Goal: Transaction & Acquisition: Purchase product/service

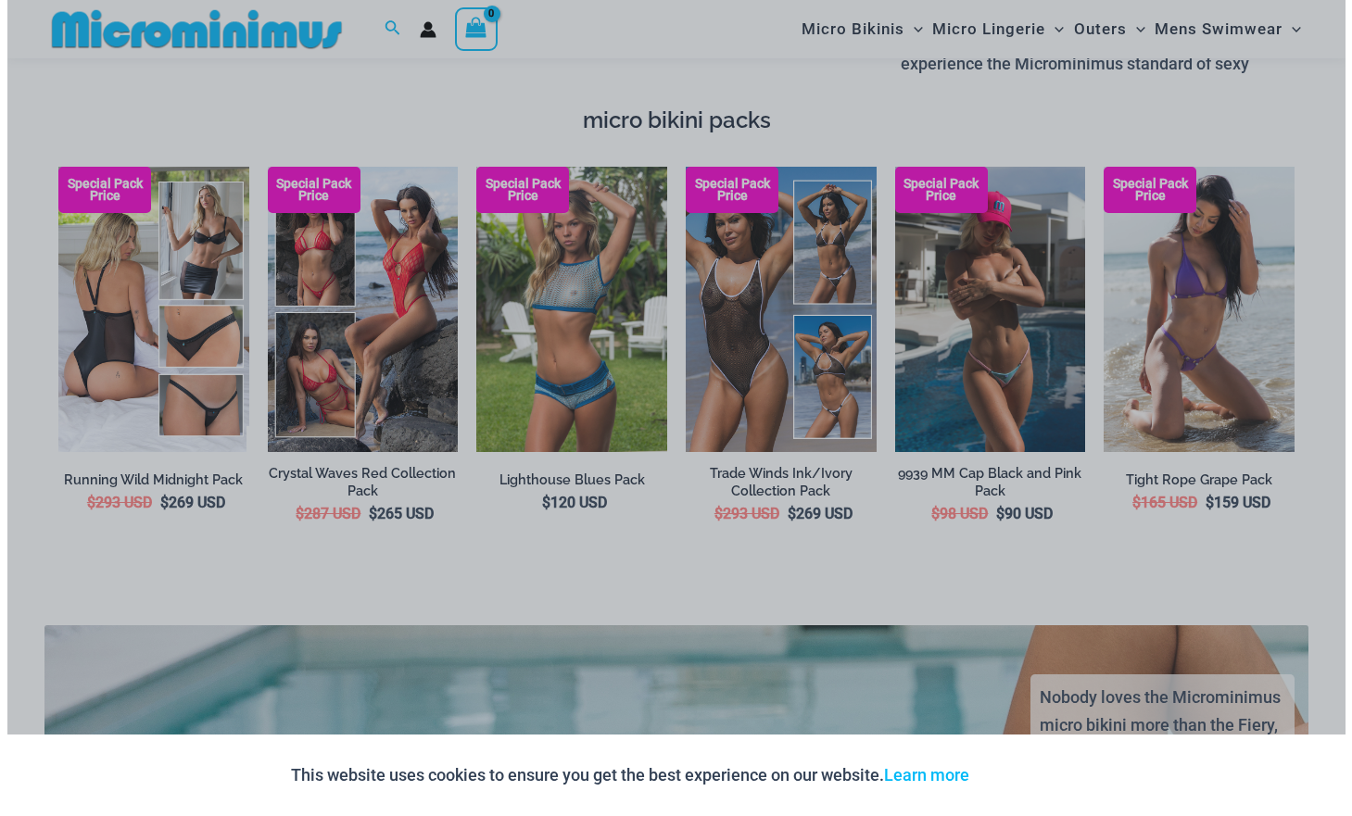
scroll to position [3082, 0]
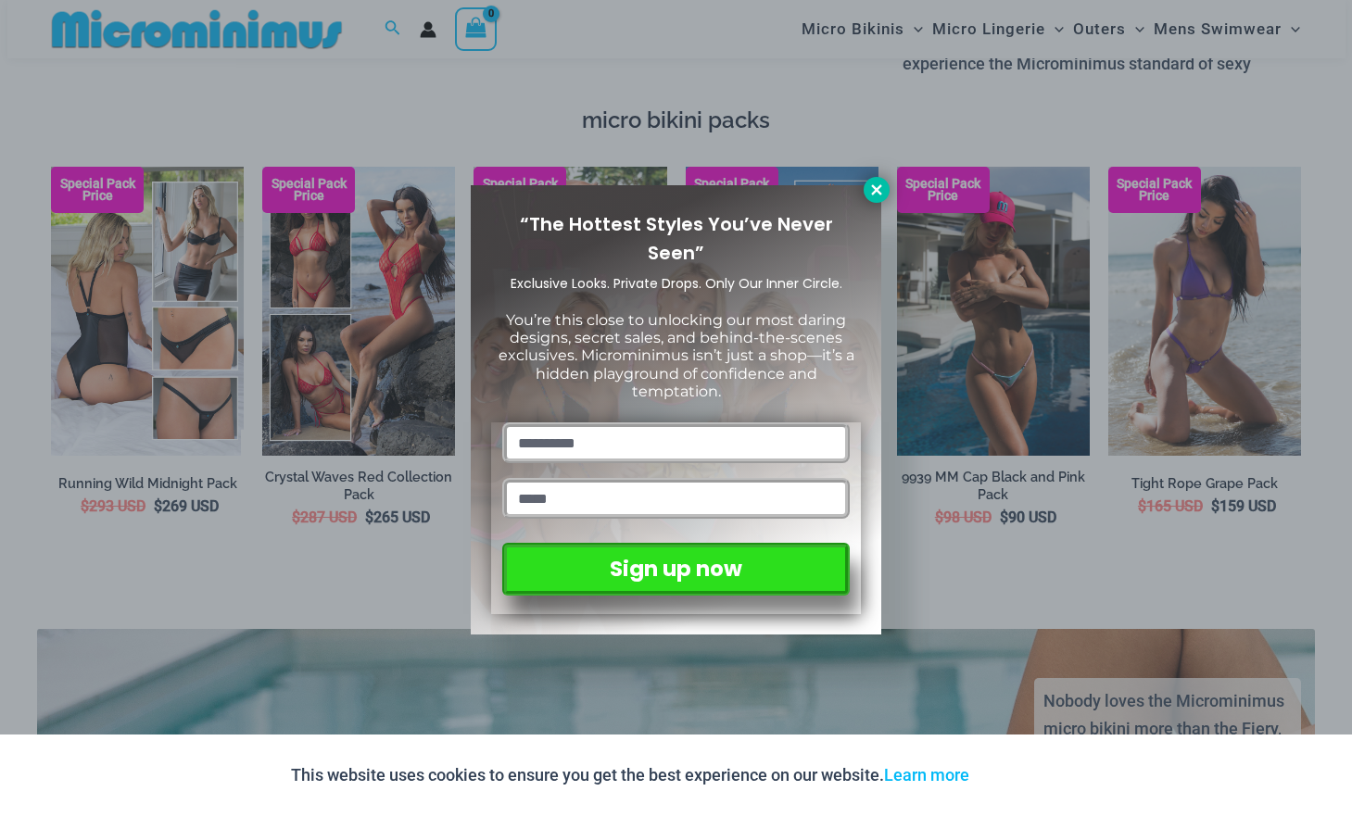
click at [884, 193] on icon at bounding box center [876, 190] width 17 height 17
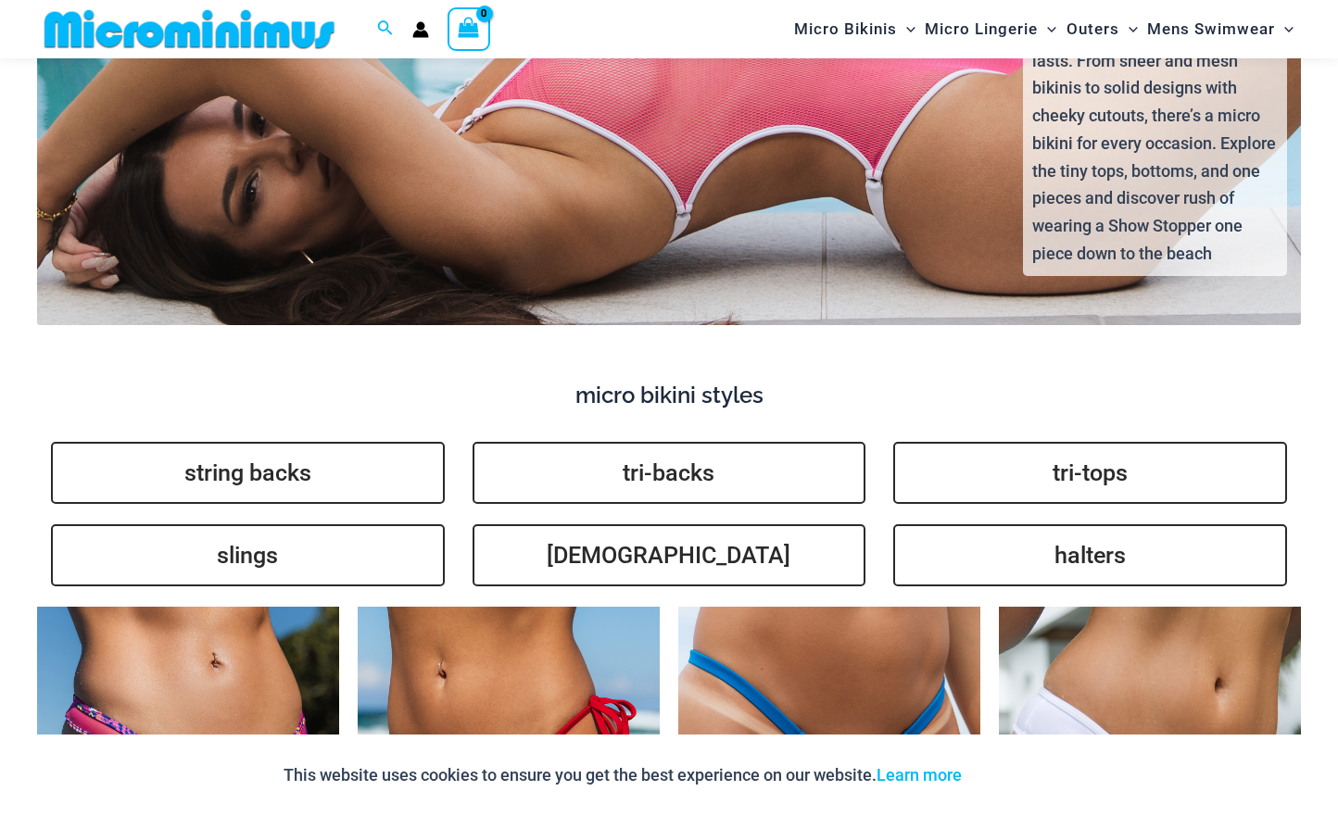
scroll to position [3998, 0]
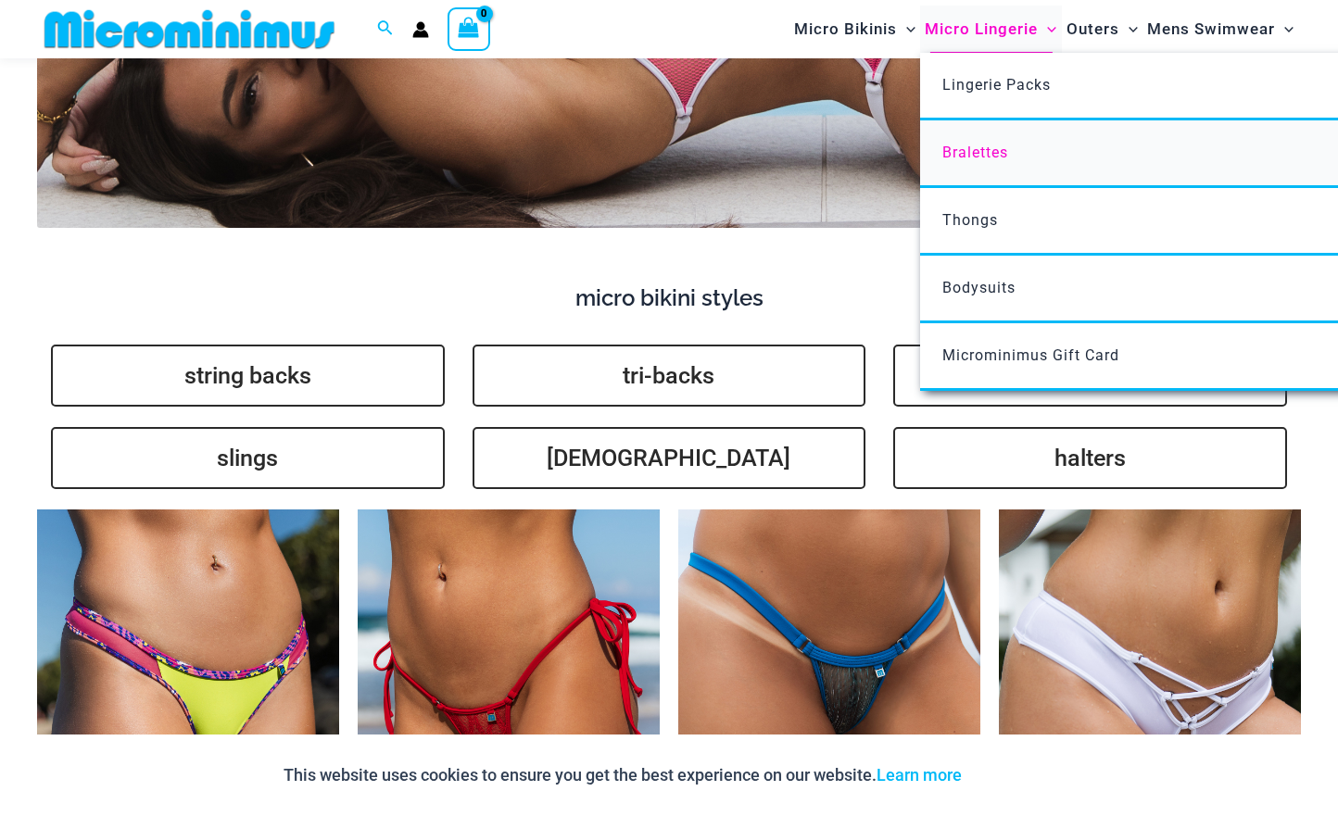
click at [991, 164] on link "Bralettes" at bounding box center [1195, 154] width 551 height 68
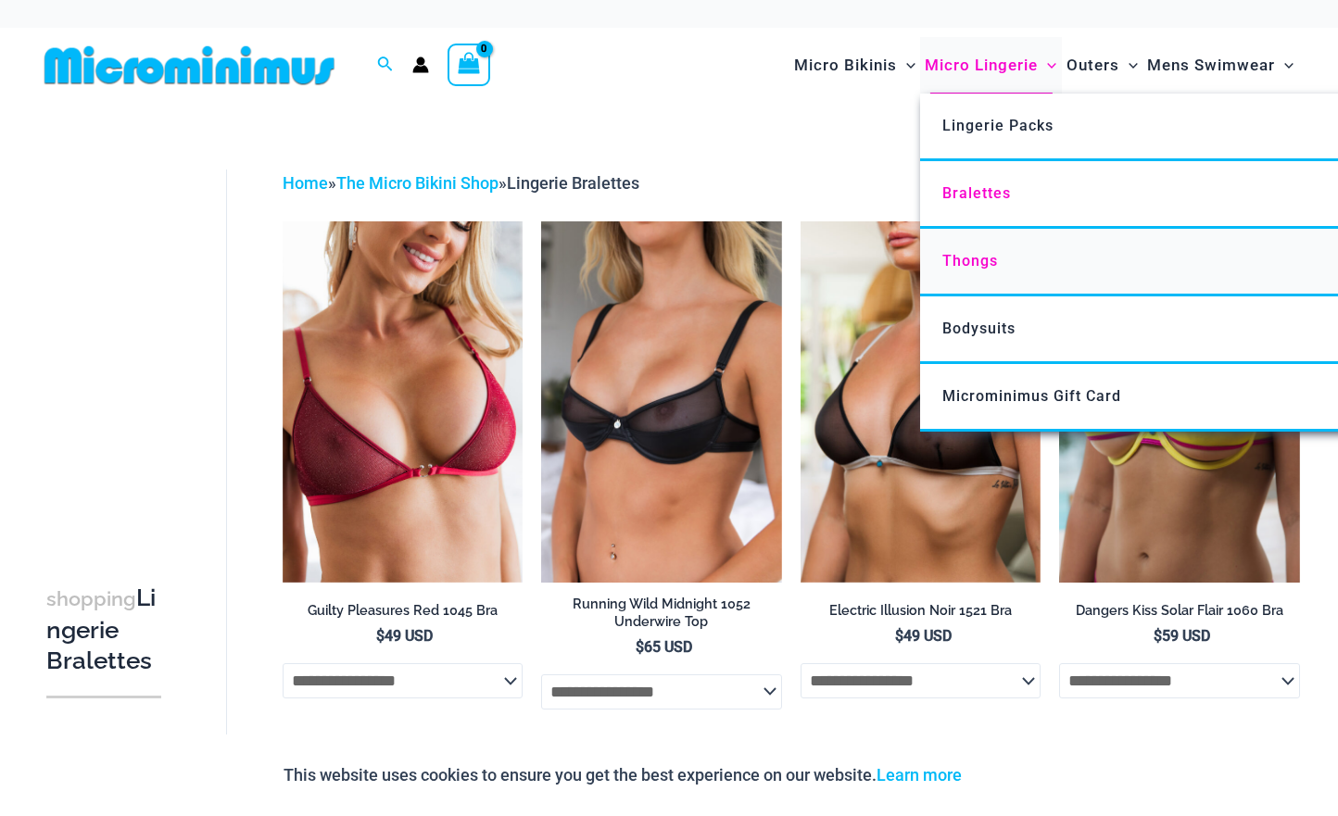
click at [978, 261] on span "Thongs" at bounding box center [970, 261] width 56 height 18
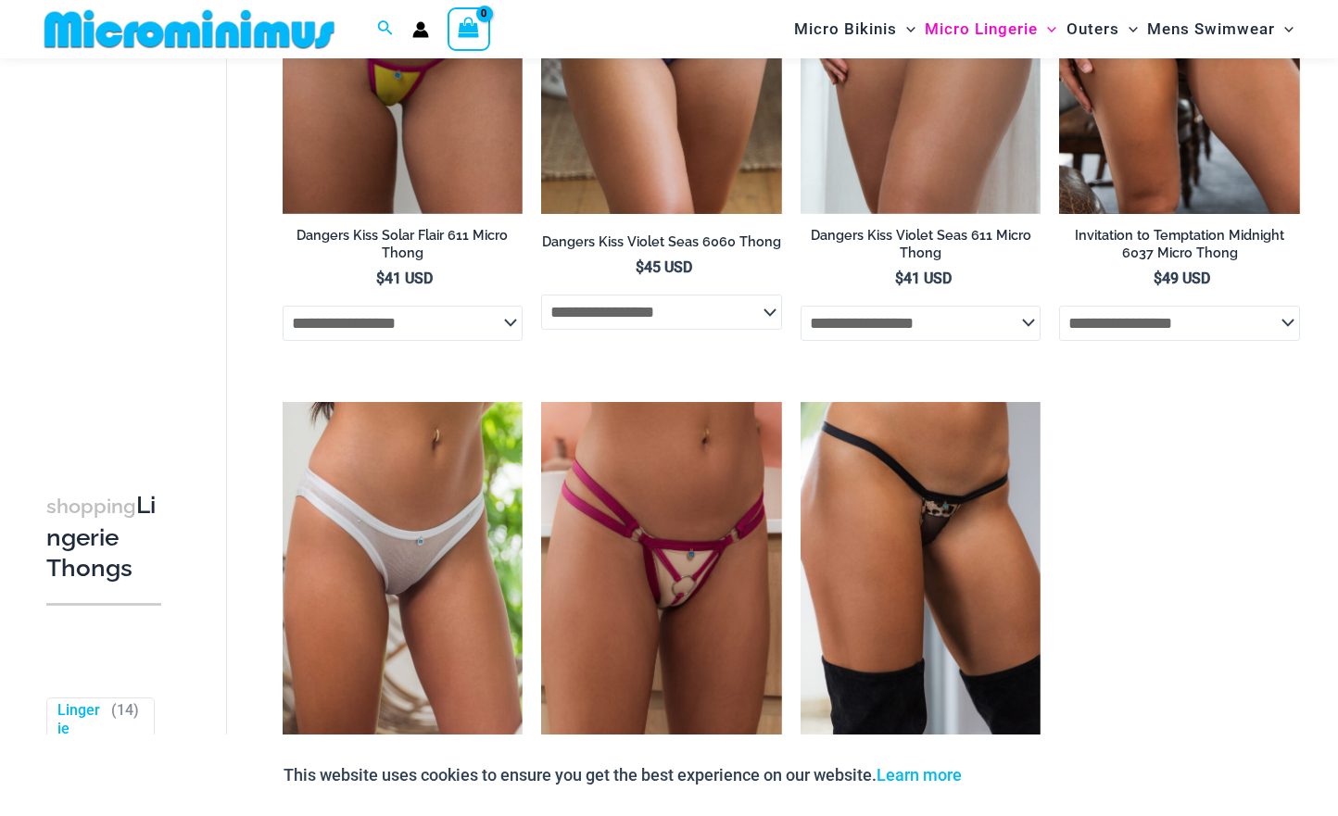
scroll to position [1530, 0]
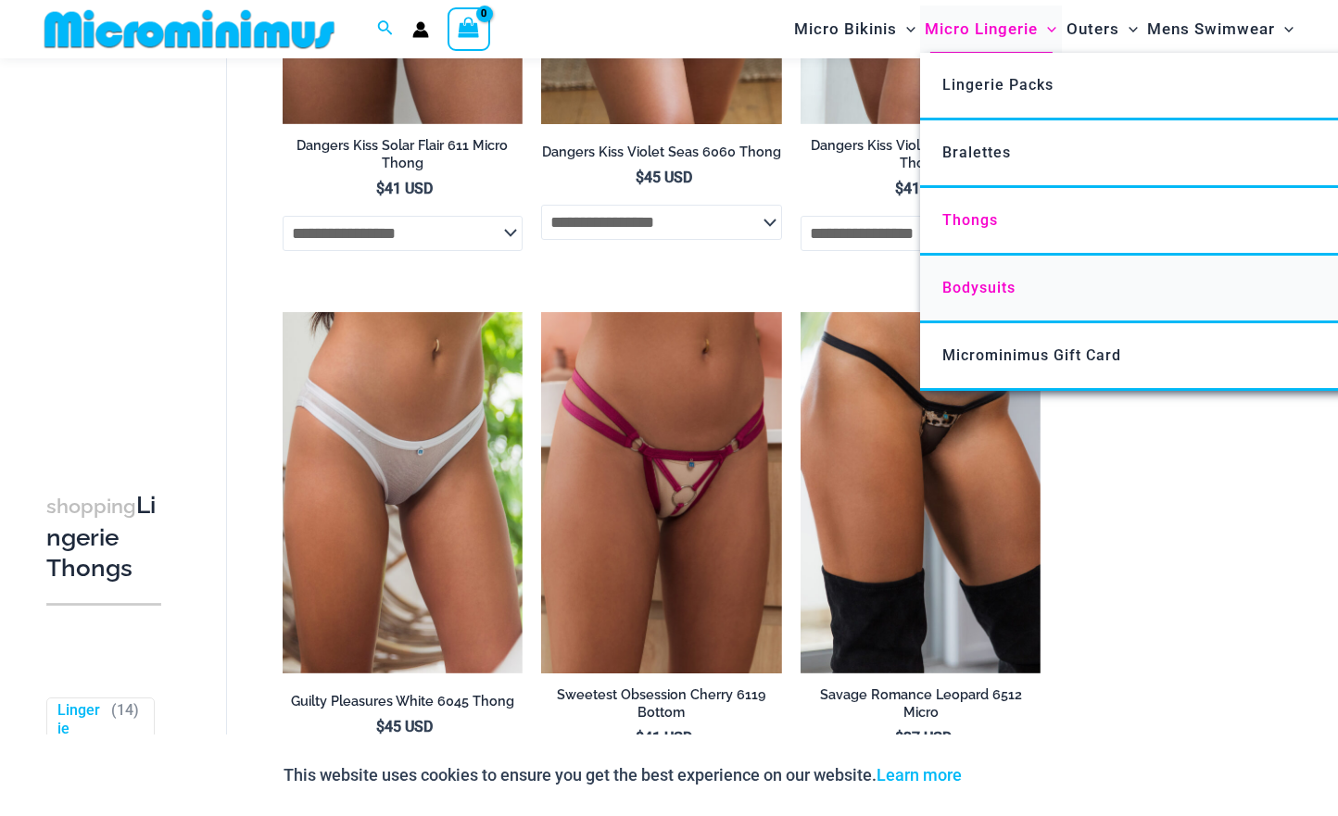
click at [1009, 290] on span "Bodysuits" at bounding box center [978, 288] width 73 height 18
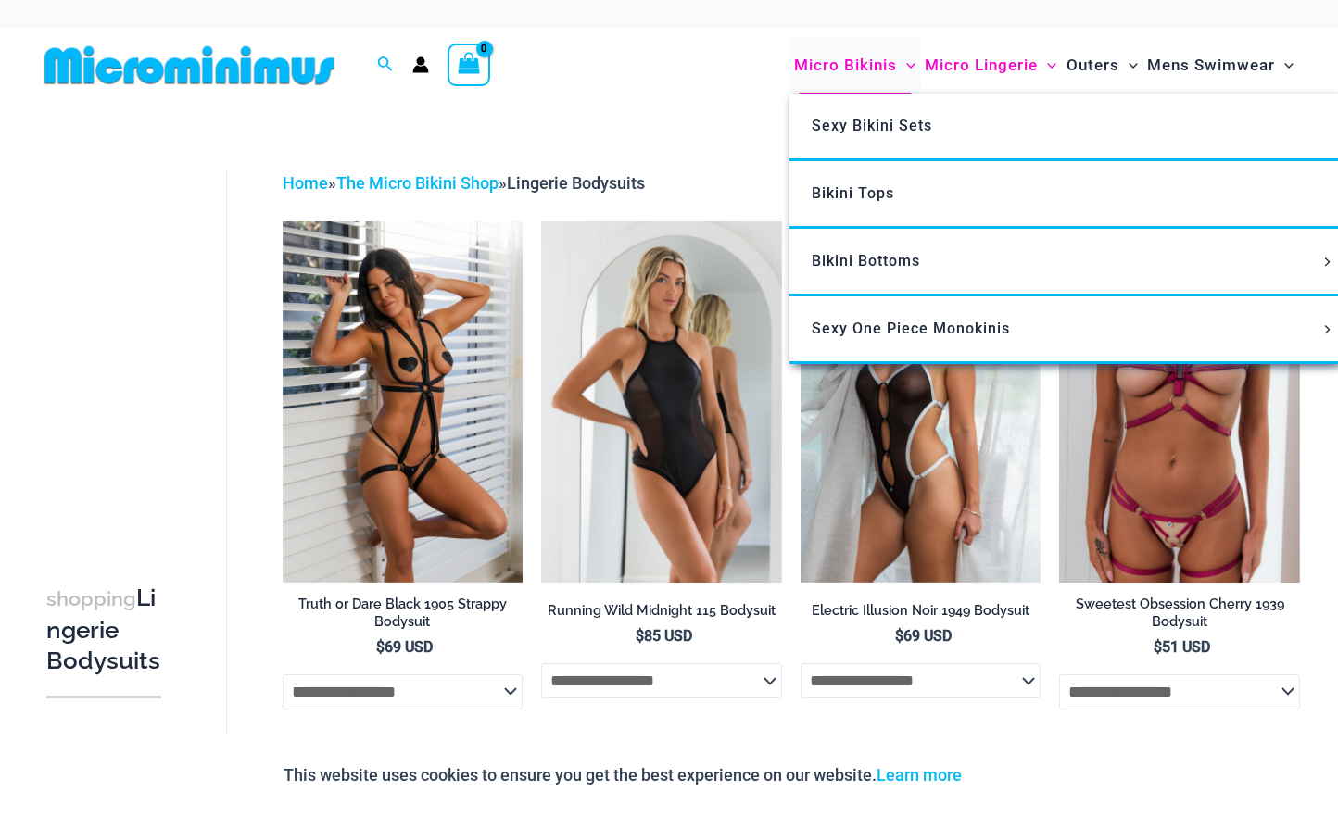
click at [871, 76] on span "Micro Bikinis" at bounding box center [845, 65] width 103 height 47
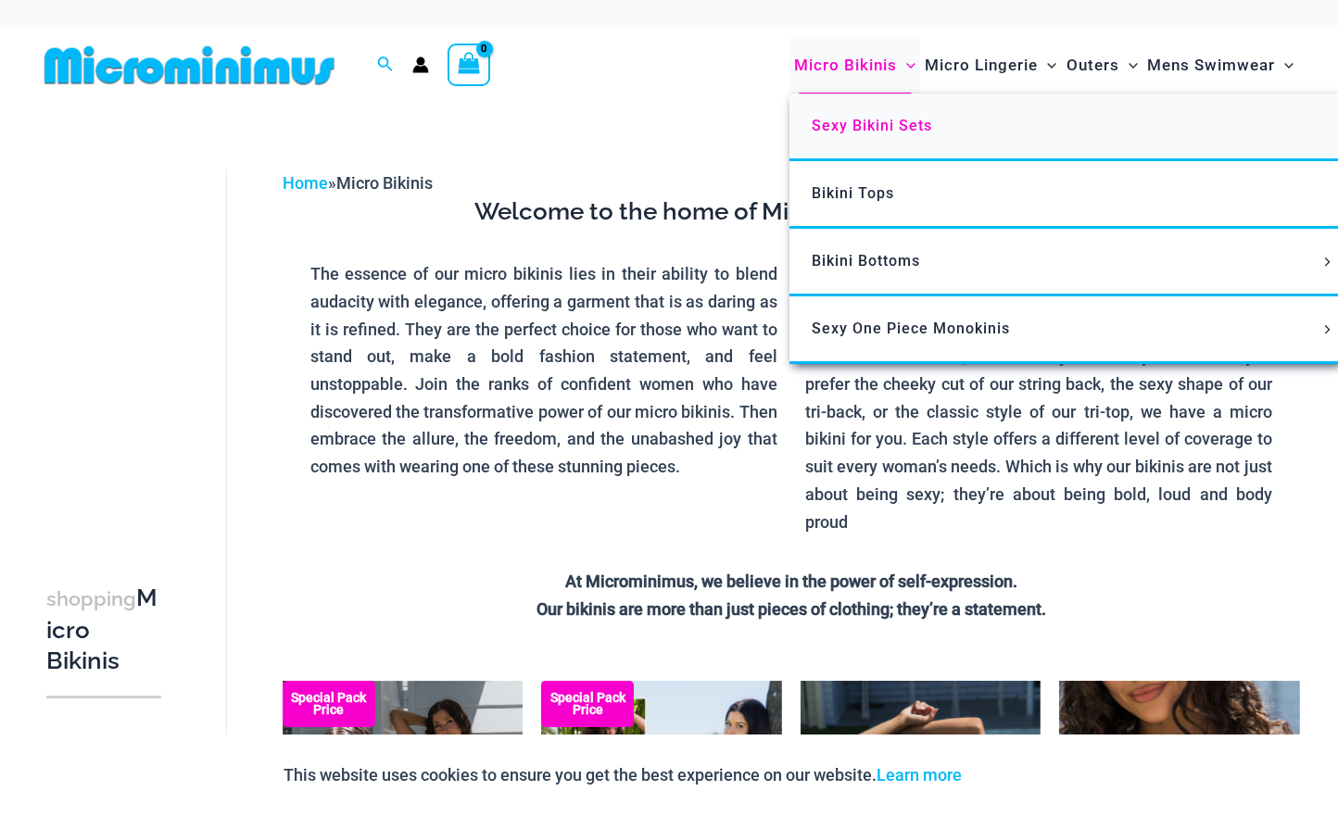
click at [868, 126] on span "Sexy Bikini Sets" at bounding box center [872, 126] width 120 height 18
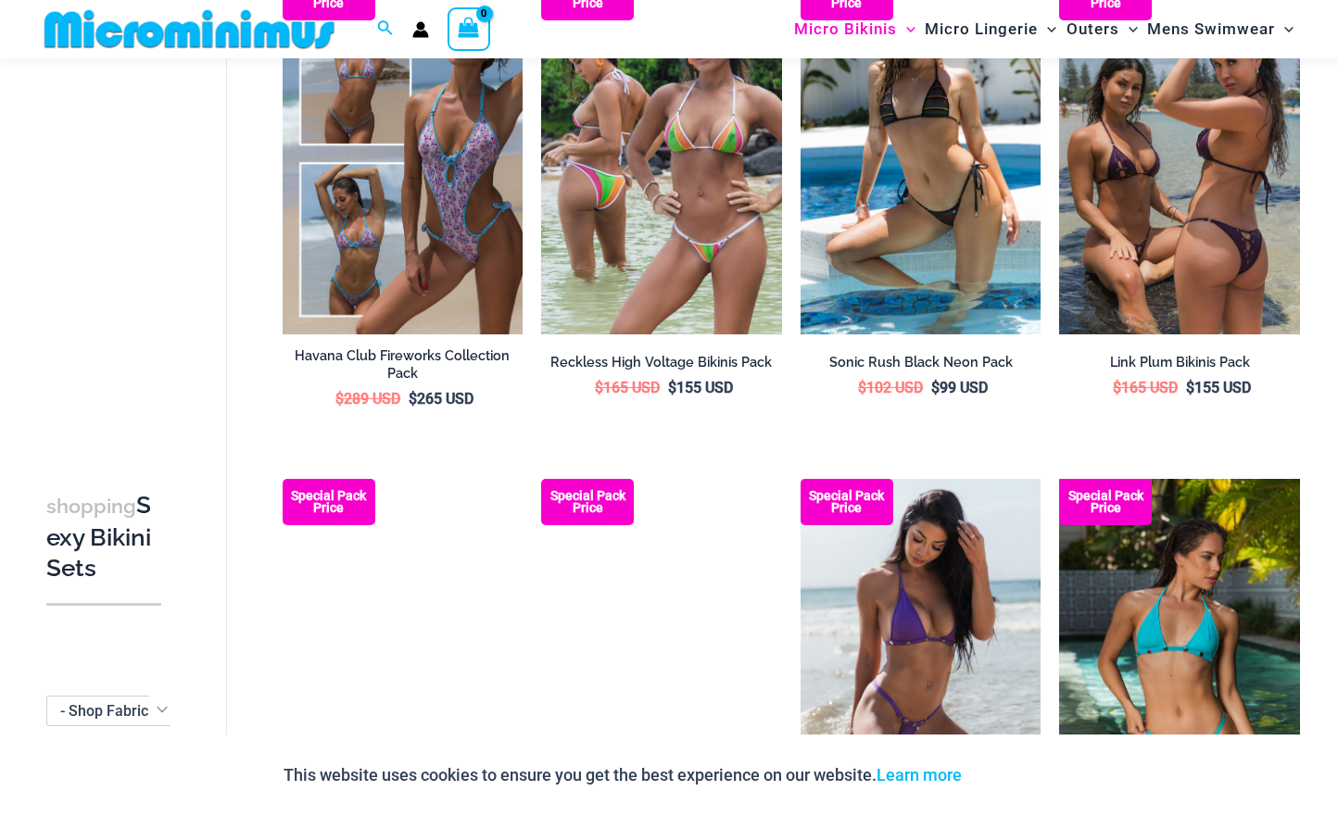
scroll to position [3846, 0]
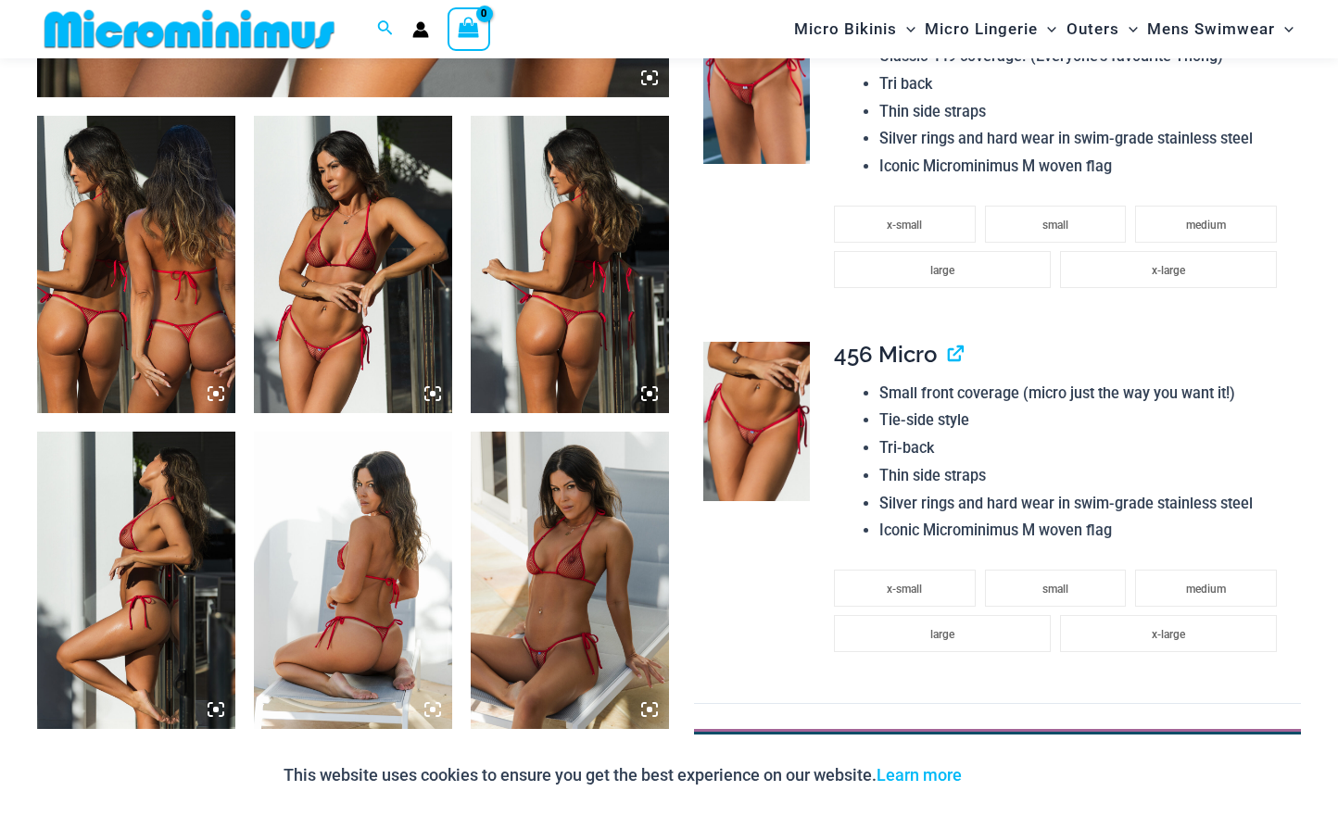
scroll to position [1065, 0]
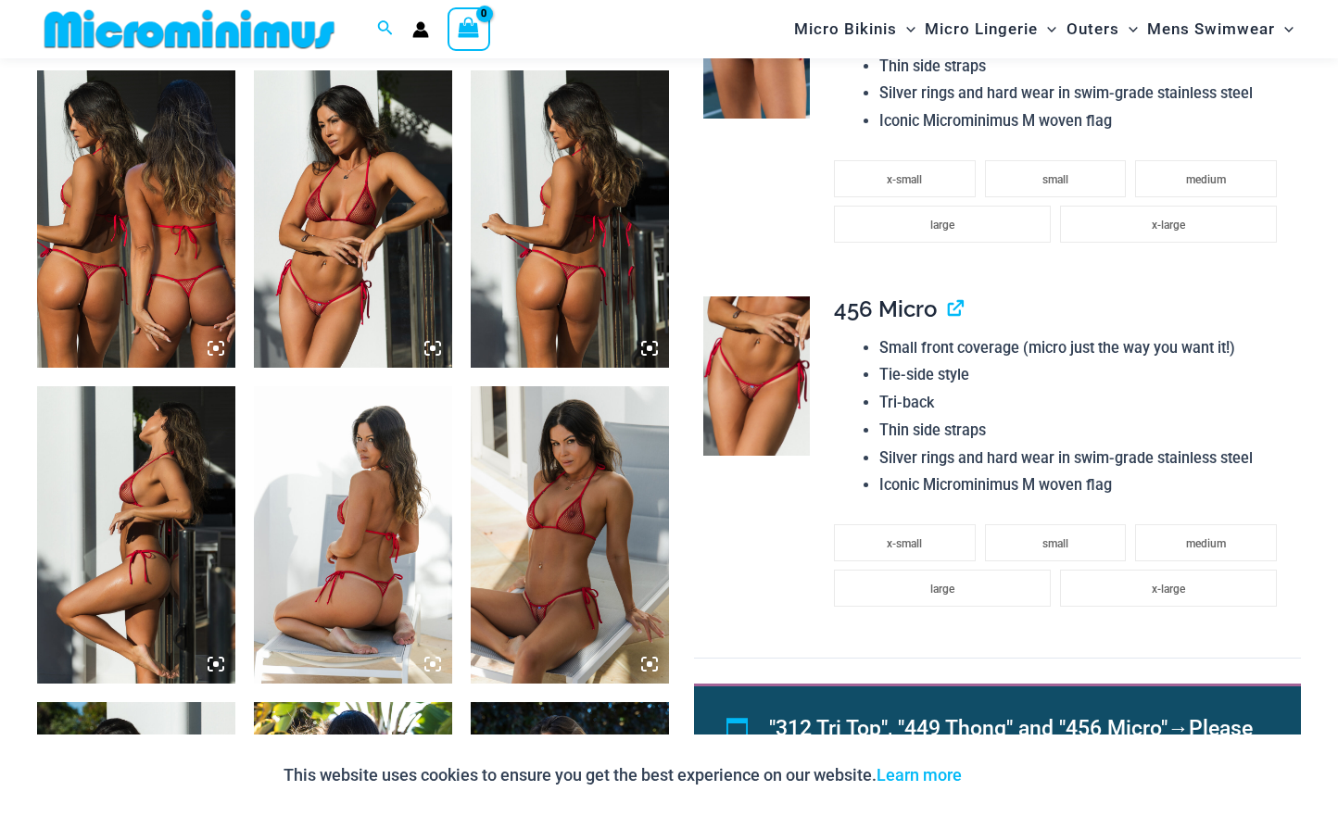
click at [435, 354] on icon at bounding box center [432, 348] width 17 height 17
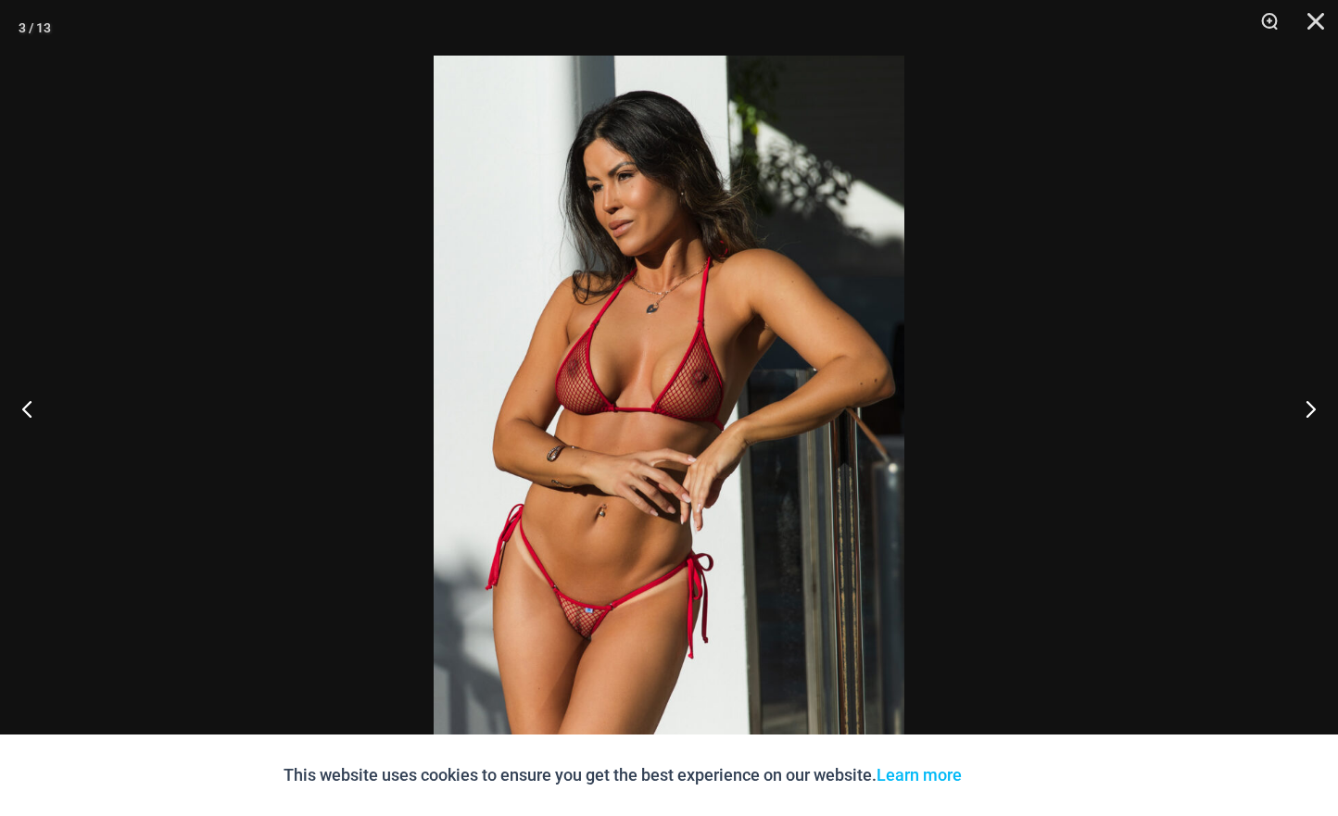
click at [1062, 423] on div at bounding box center [669, 408] width 1338 height 816
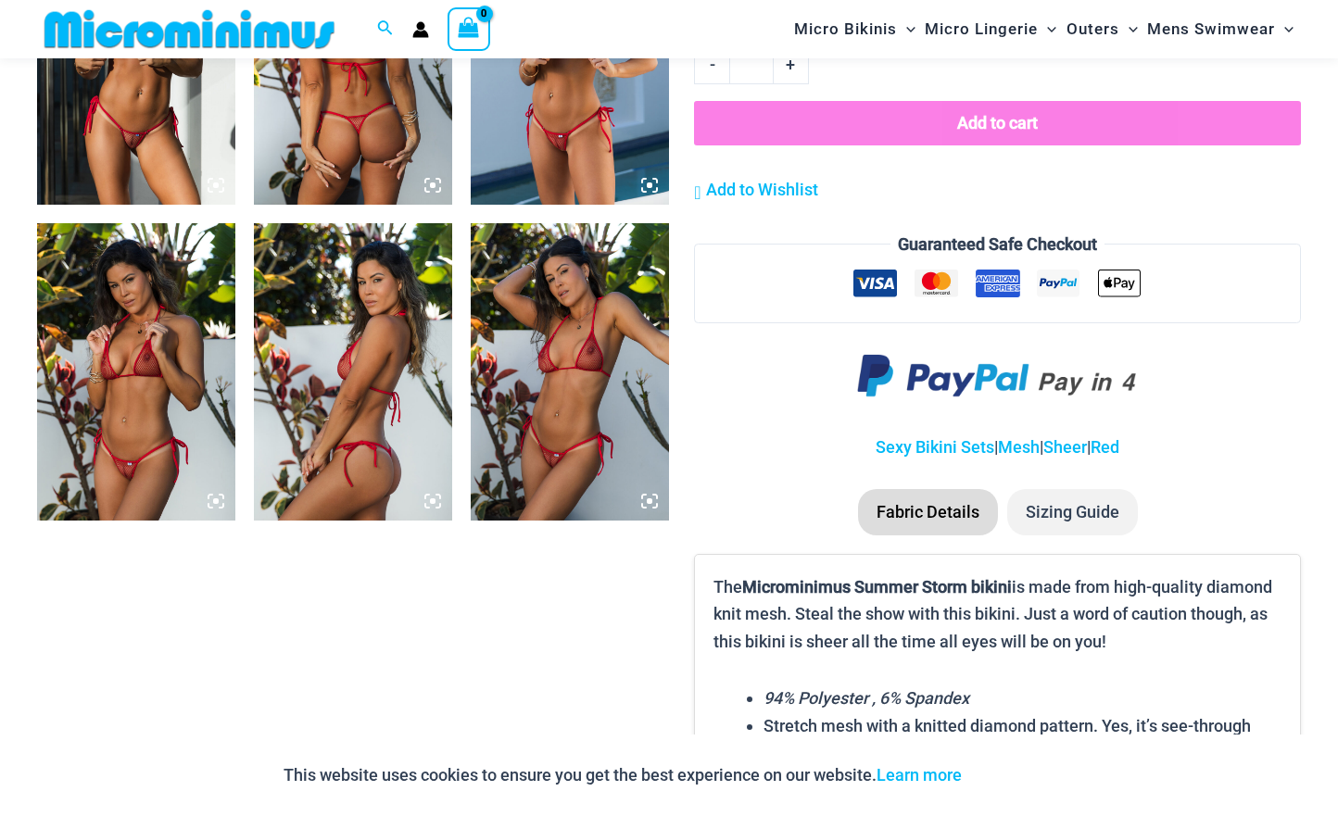
scroll to position [1682, 0]
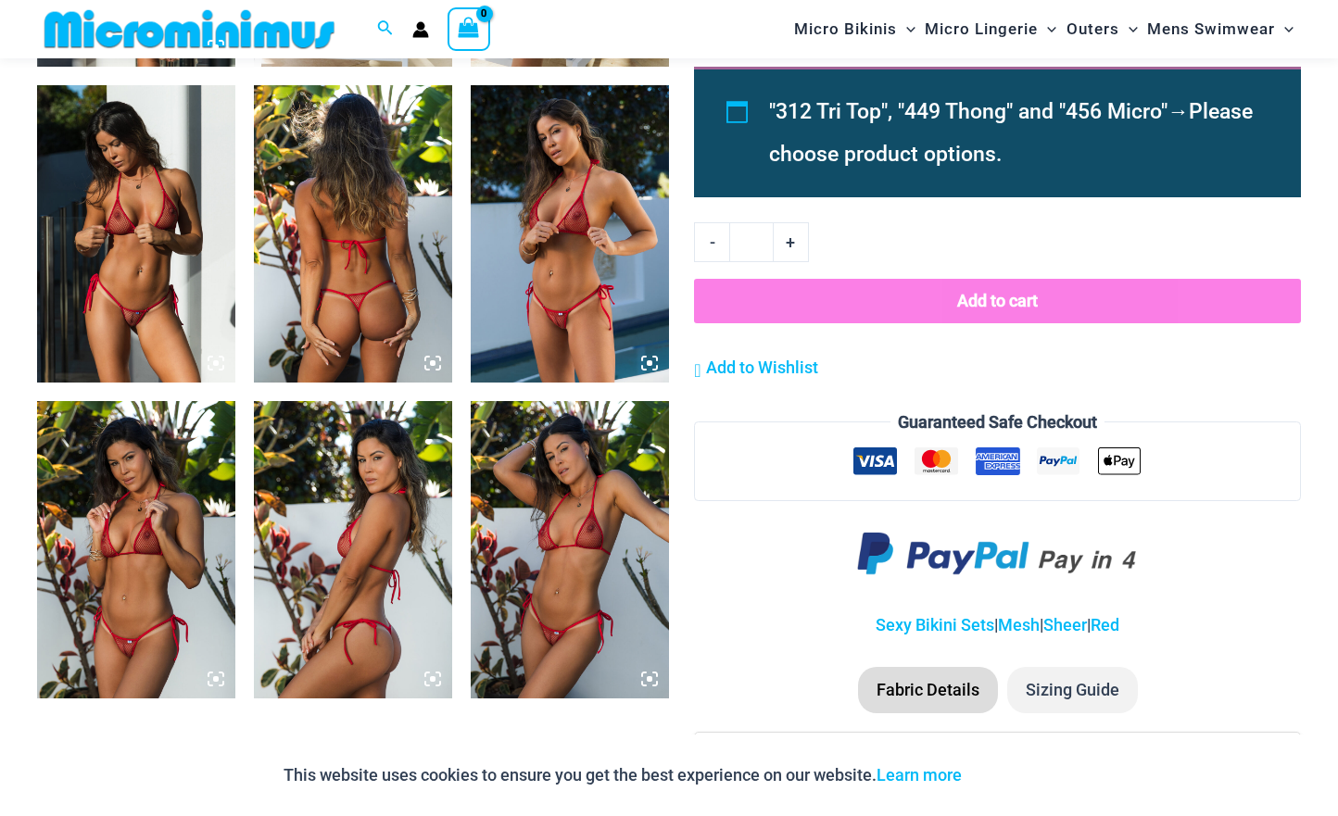
click at [427, 360] on icon at bounding box center [432, 363] width 17 height 17
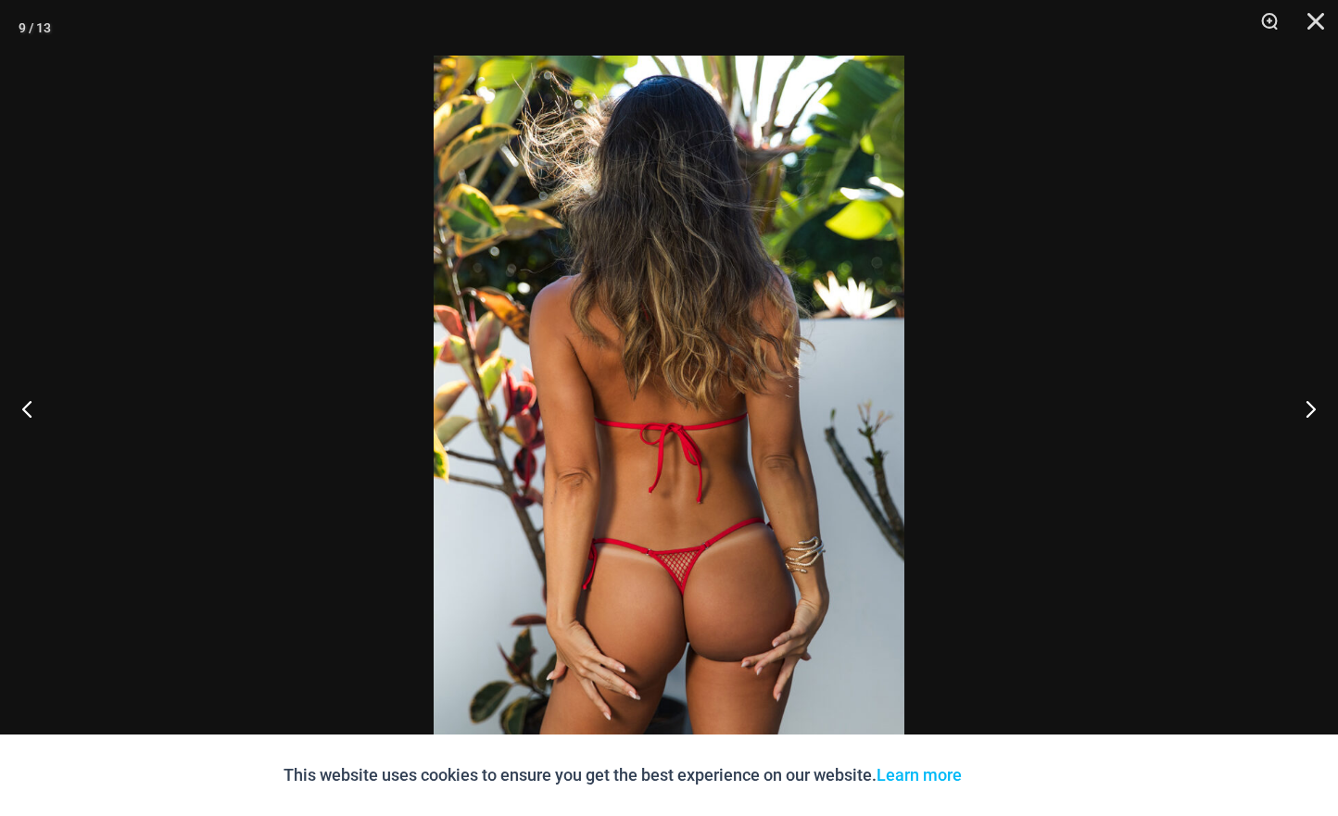
click at [429, 359] on div at bounding box center [669, 408] width 1338 height 816
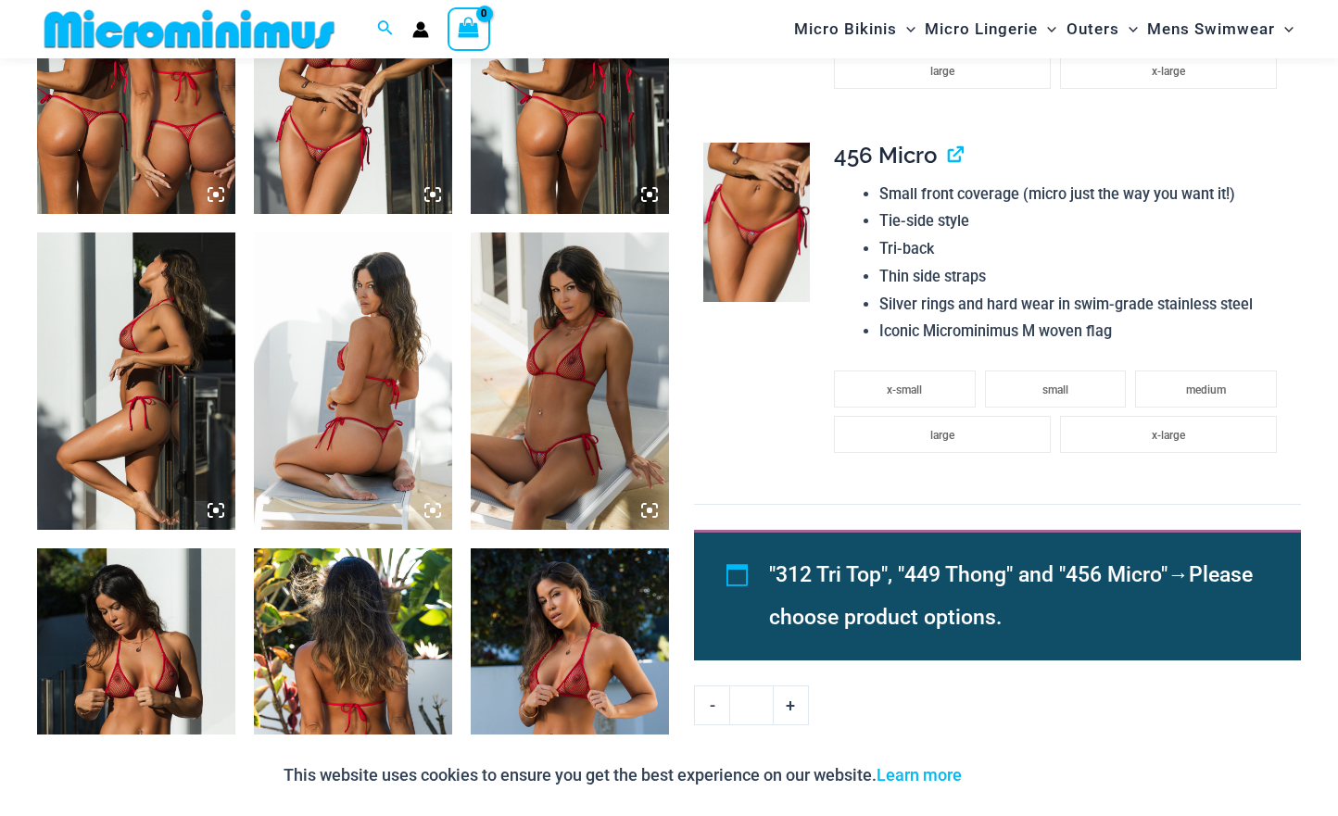
scroll to position [910, 0]
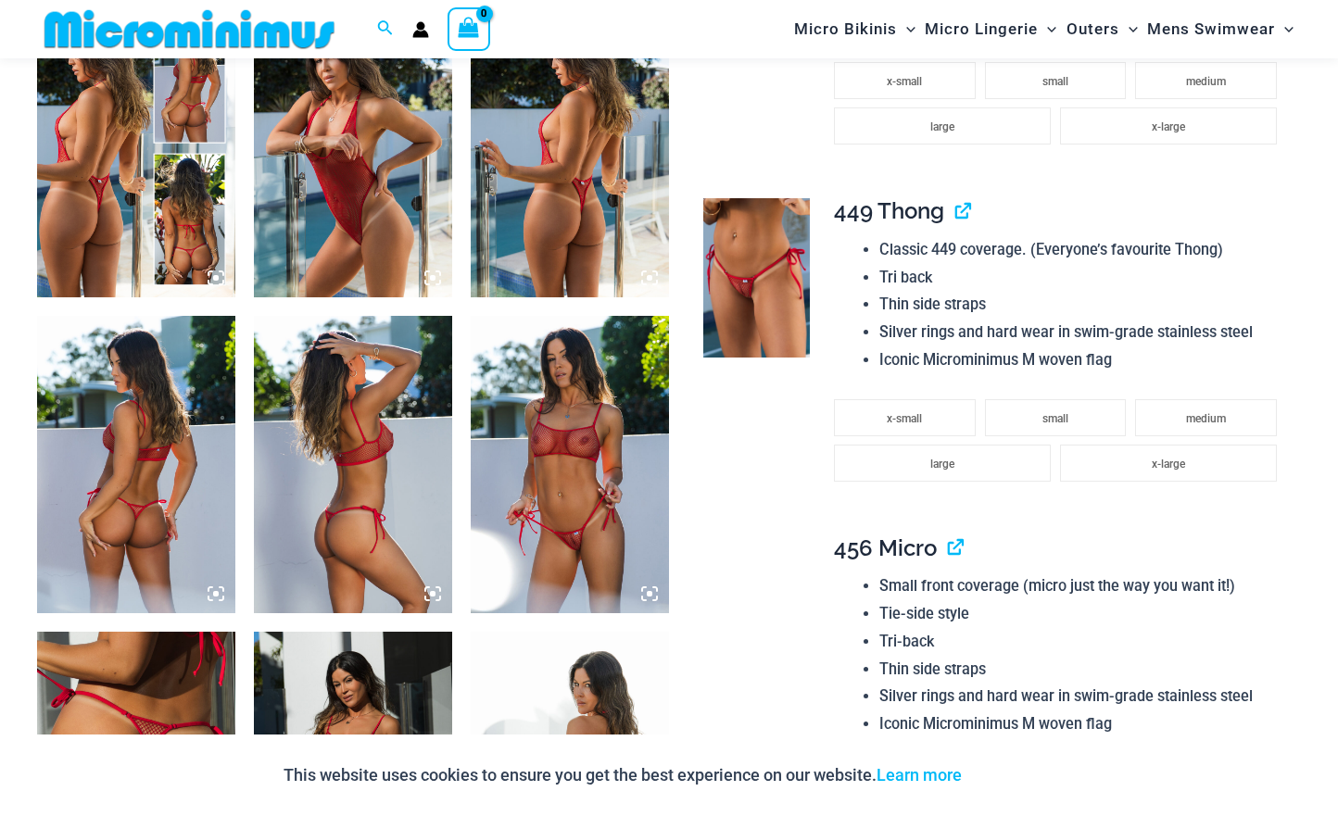
scroll to position [1373, 0]
